Goal: Find specific page/section: Find specific page/section

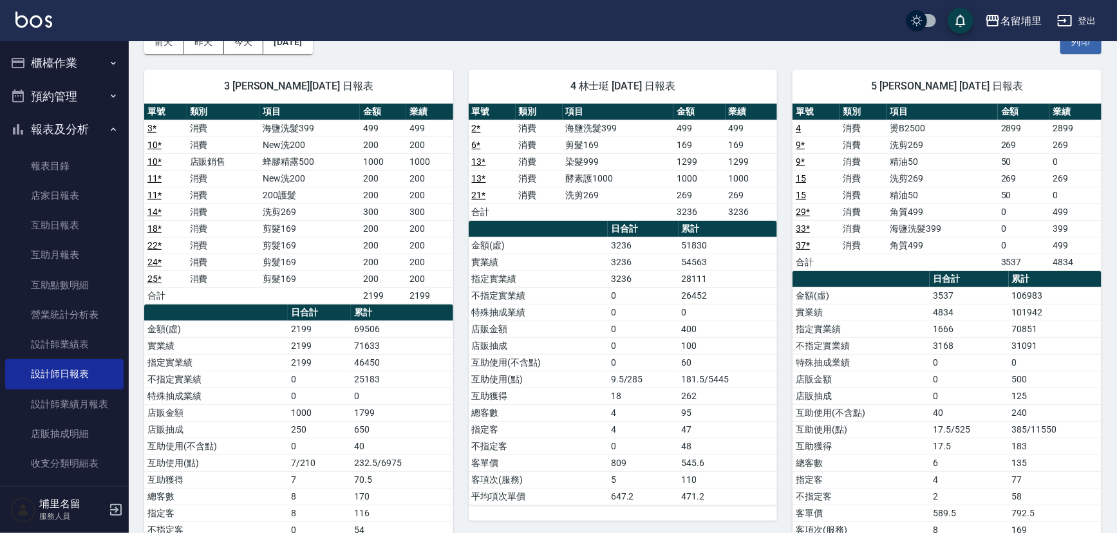
scroll to position [53, 0]
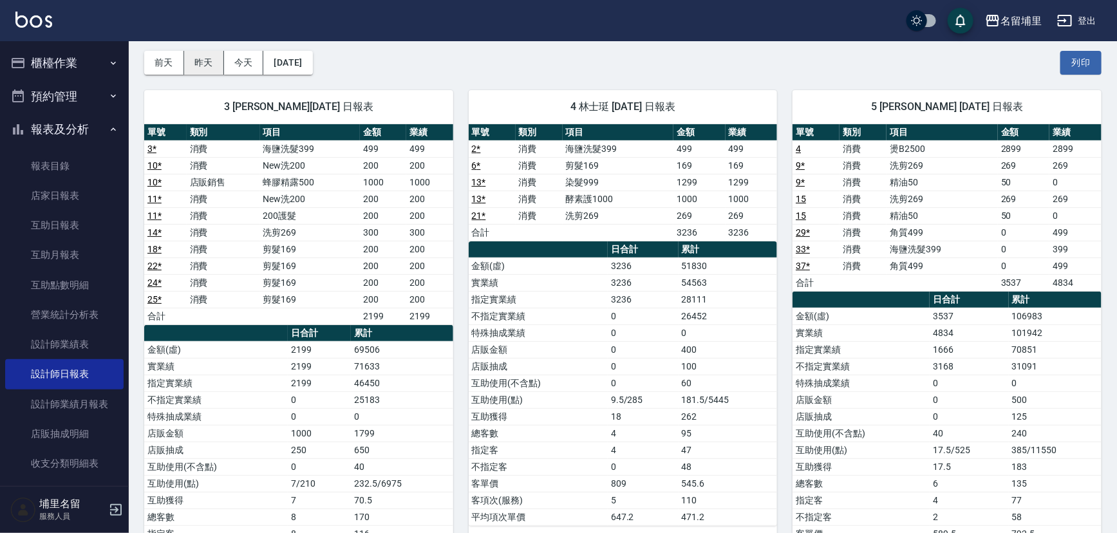
click at [205, 63] on button "昨天" at bounding box center [204, 63] width 40 height 24
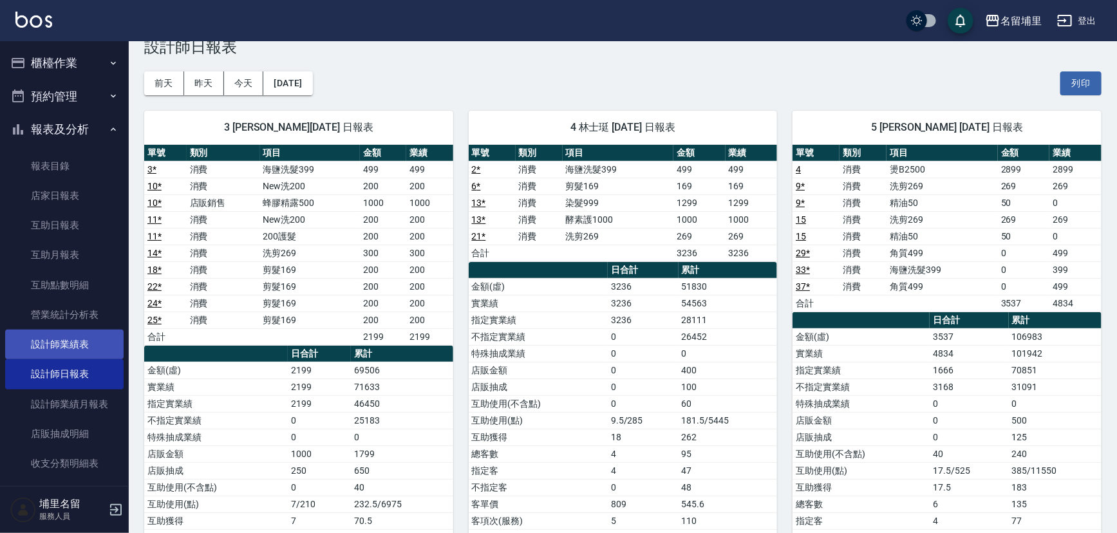
scroll to position [0, 0]
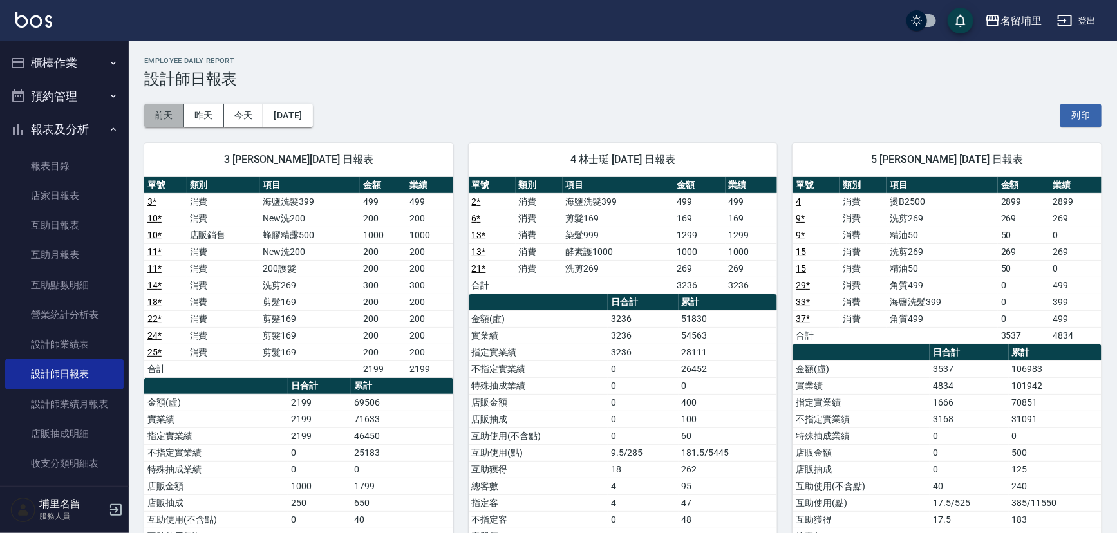
click at [176, 122] on button "前天" at bounding box center [164, 116] width 40 height 24
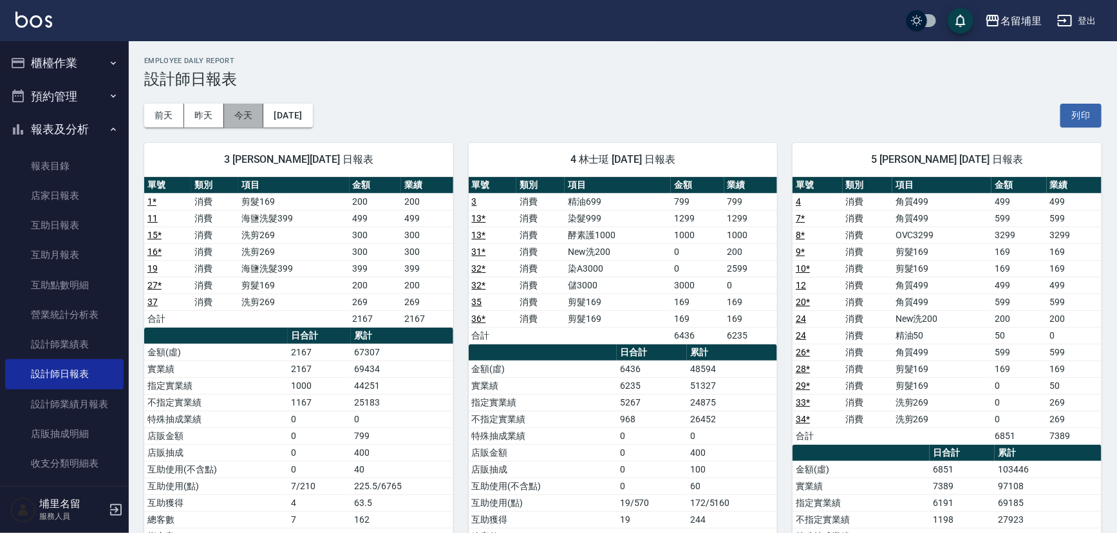
click at [234, 115] on button "今天" at bounding box center [244, 116] width 40 height 24
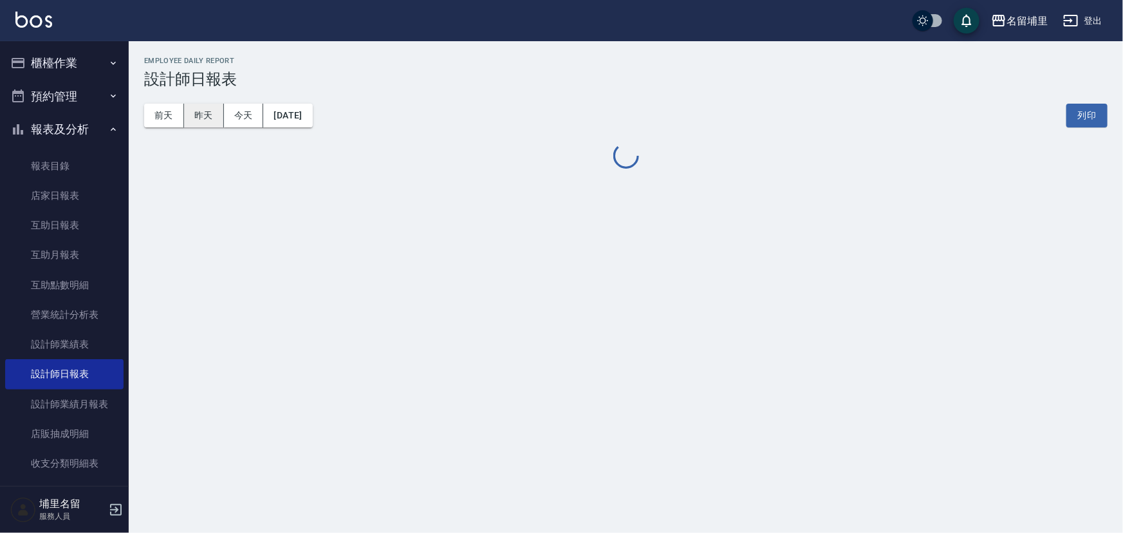
click at [209, 113] on button "昨天" at bounding box center [204, 116] width 40 height 24
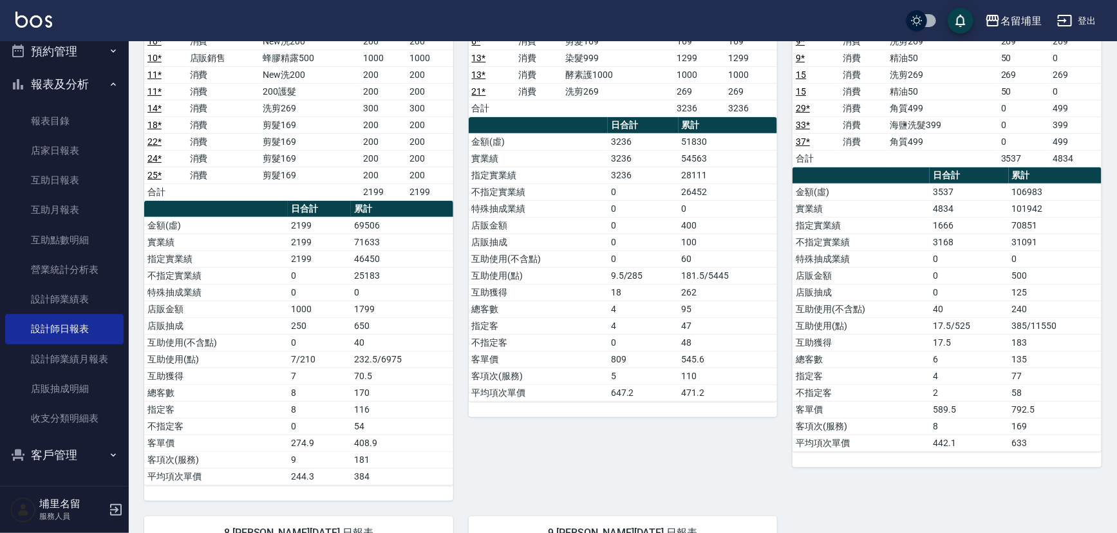
scroll to position [58, 0]
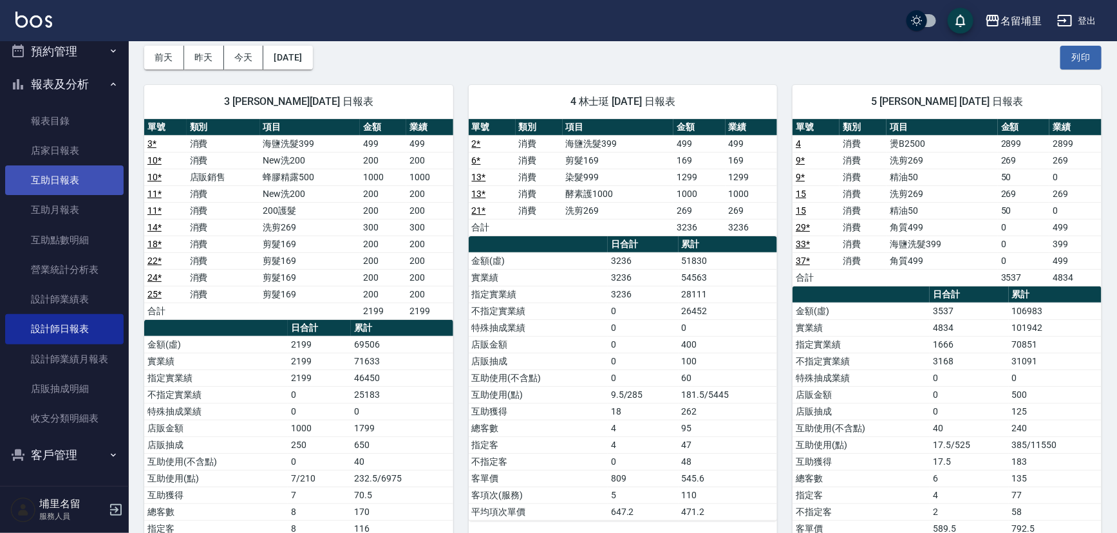
click at [70, 186] on link "互助日報表" at bounding box center [64, 180] width 118 height 30
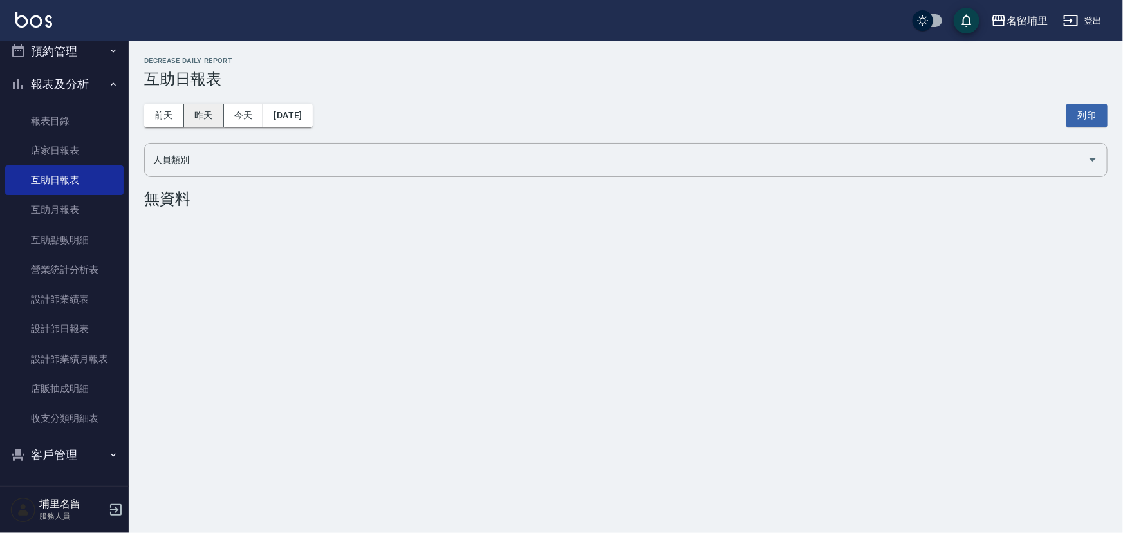
click at [196, 106] on button "昨天" at bounding box center [204, 116] width 40 height 24
